Goal: Check status: Check status

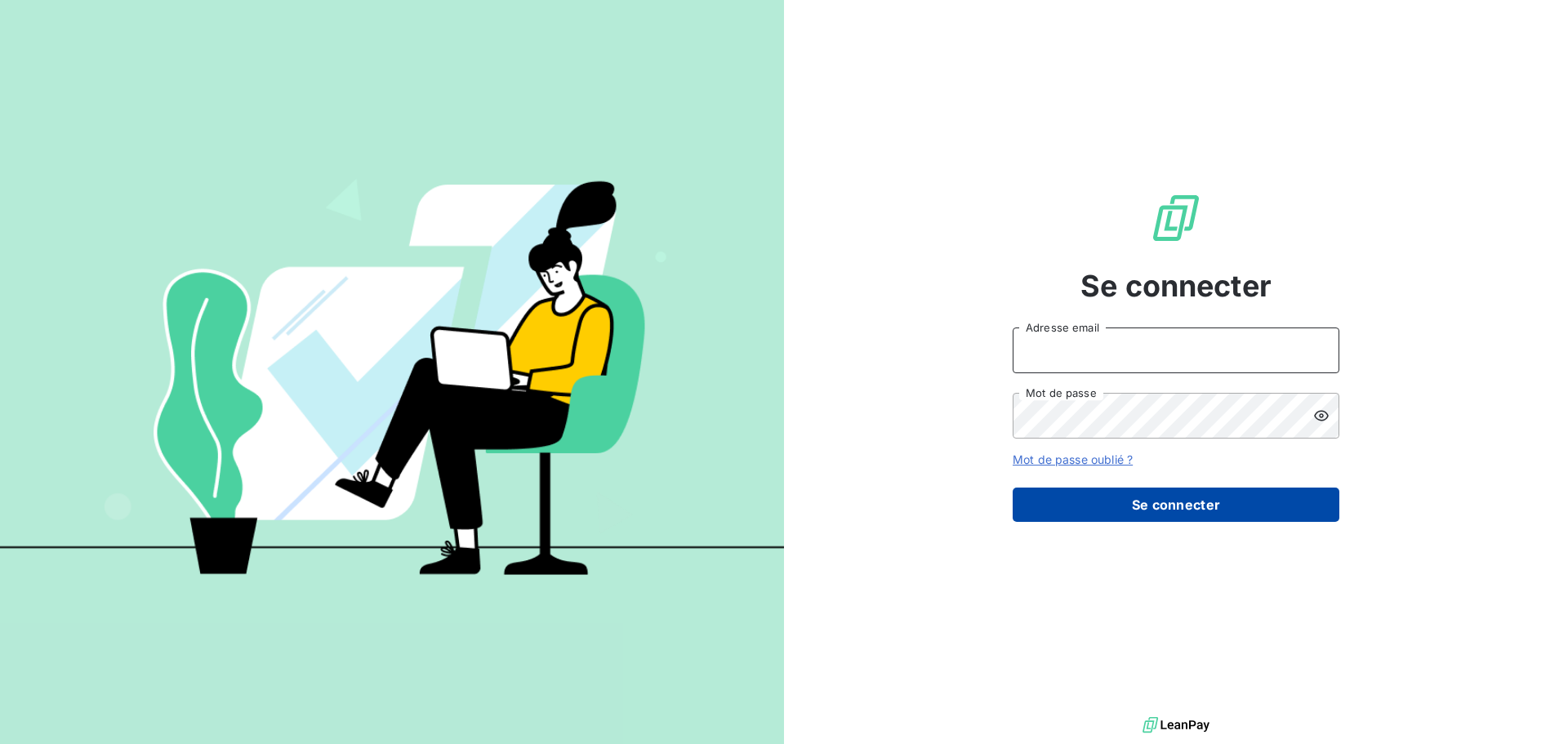
type input "[EMAIL_ADDRESS][DOMAIN_NAME]"
click at [1141, 498] on button "Se connecter" at bounding box center [1175, 505] width 326 height 34
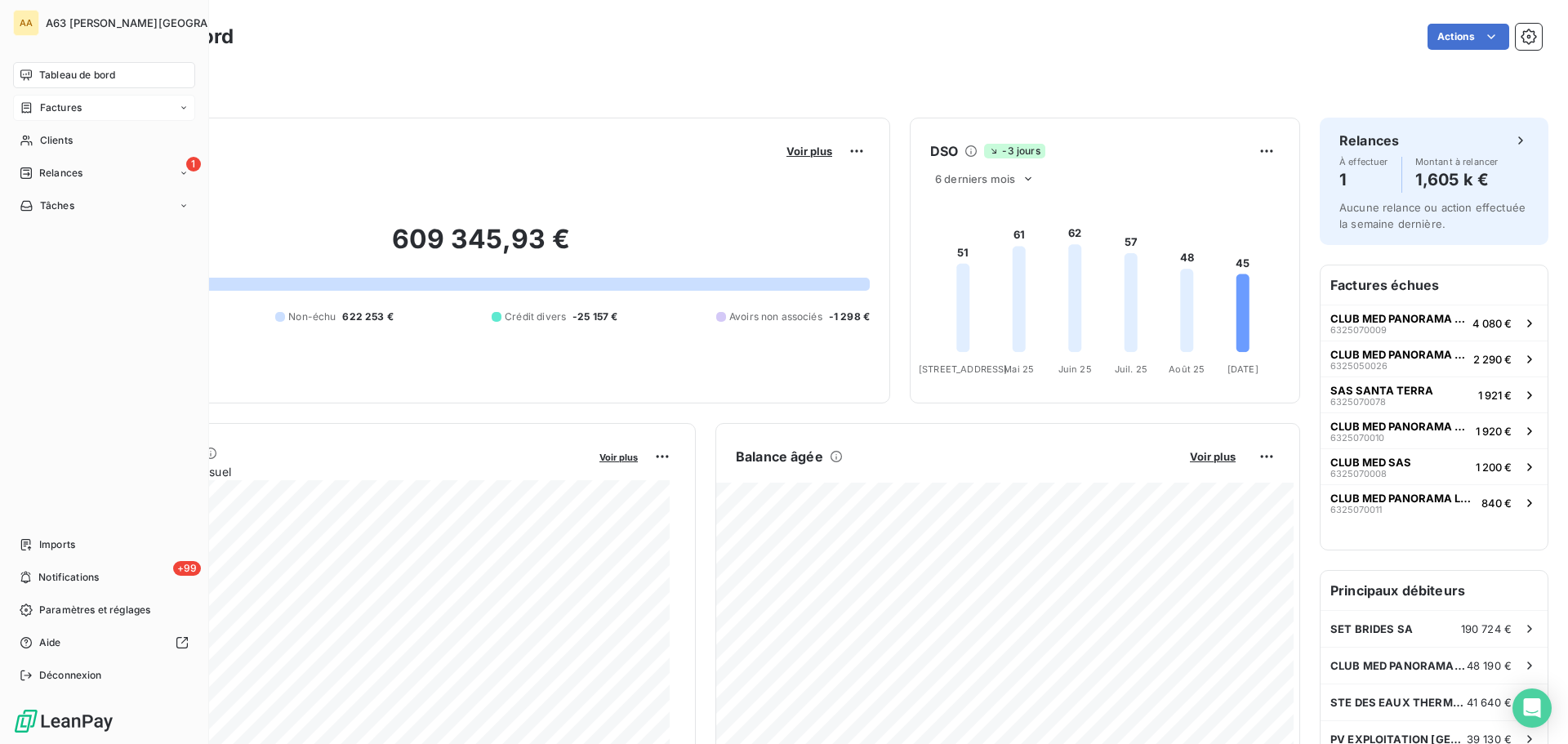
click at [55, 109] on span "Factures" at bounding box center [60, 107] width 42 height 14
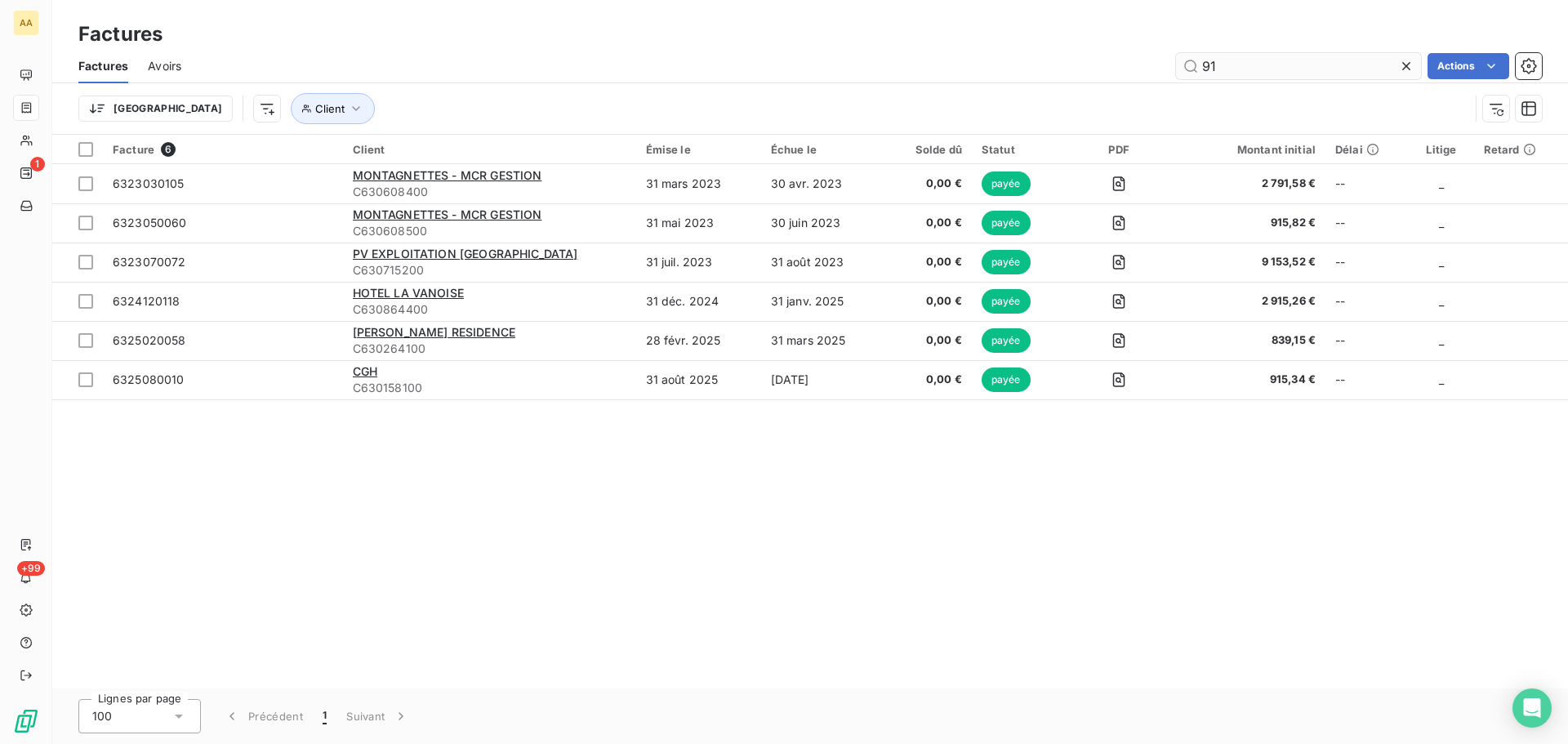
type input "9"
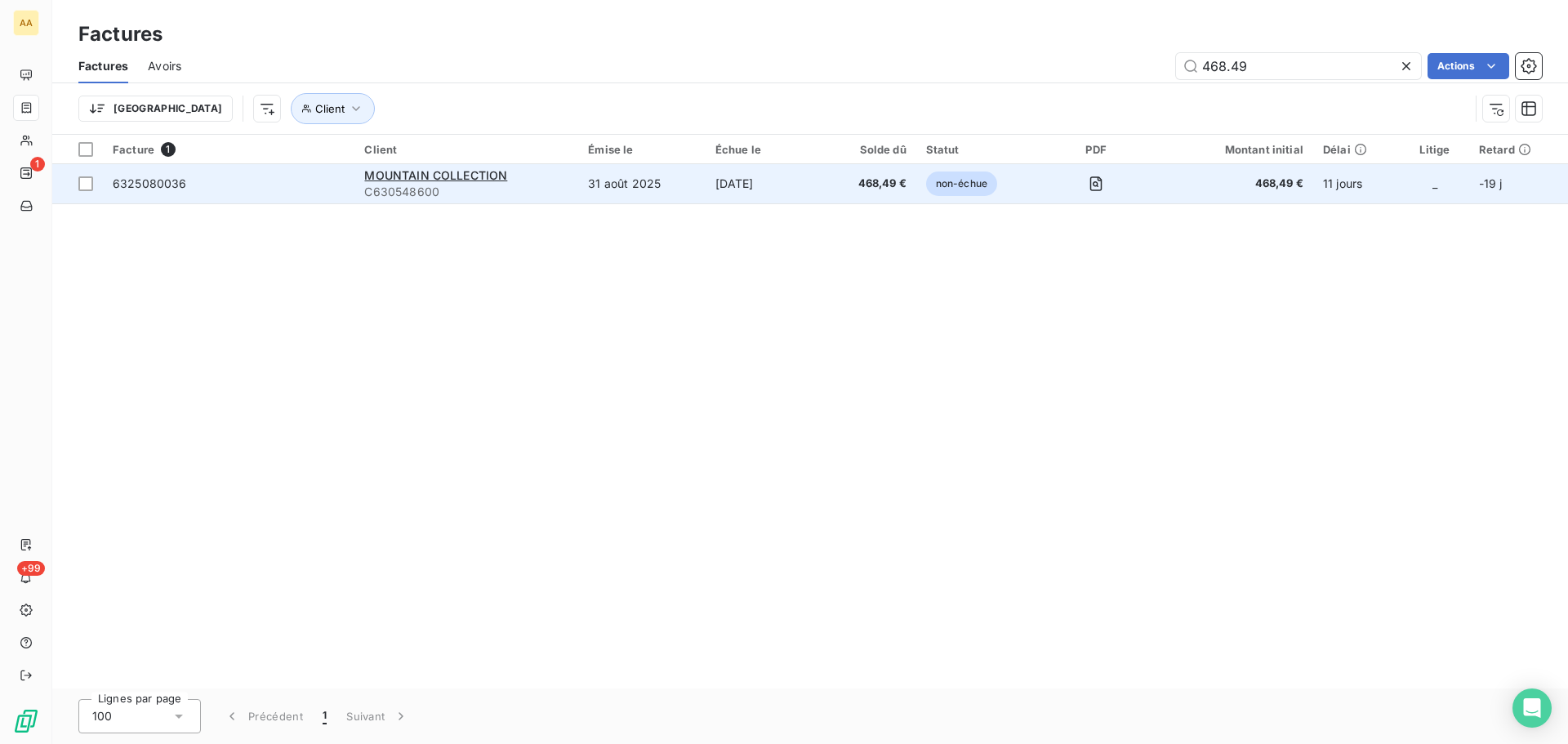
type input "468.49"
